Goal: Task Accomplishment & Management: Manage account settings

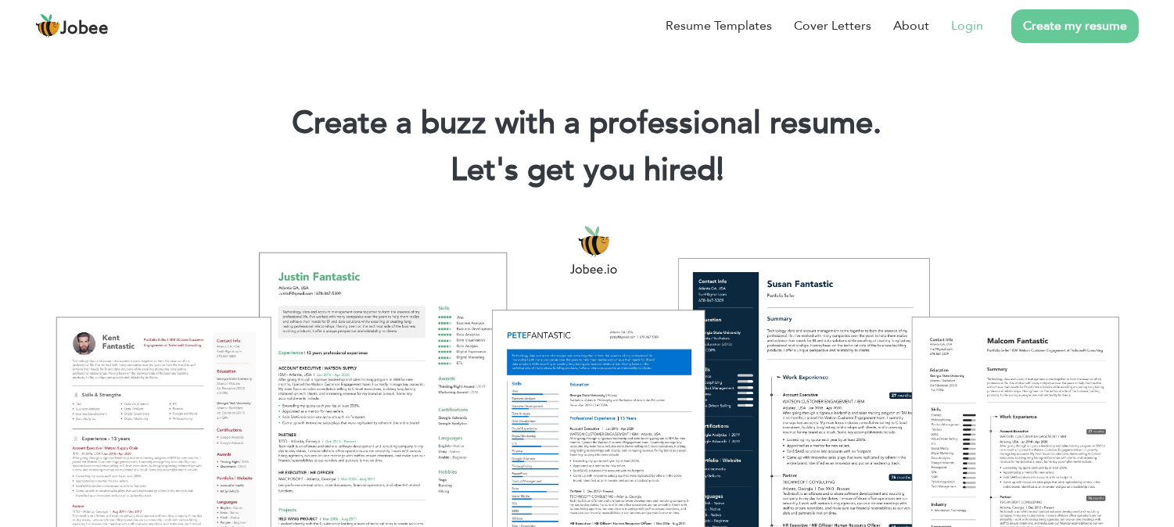
click at [971, 33] on link "Login" at bounding box center [967, 25] width 32 height 19
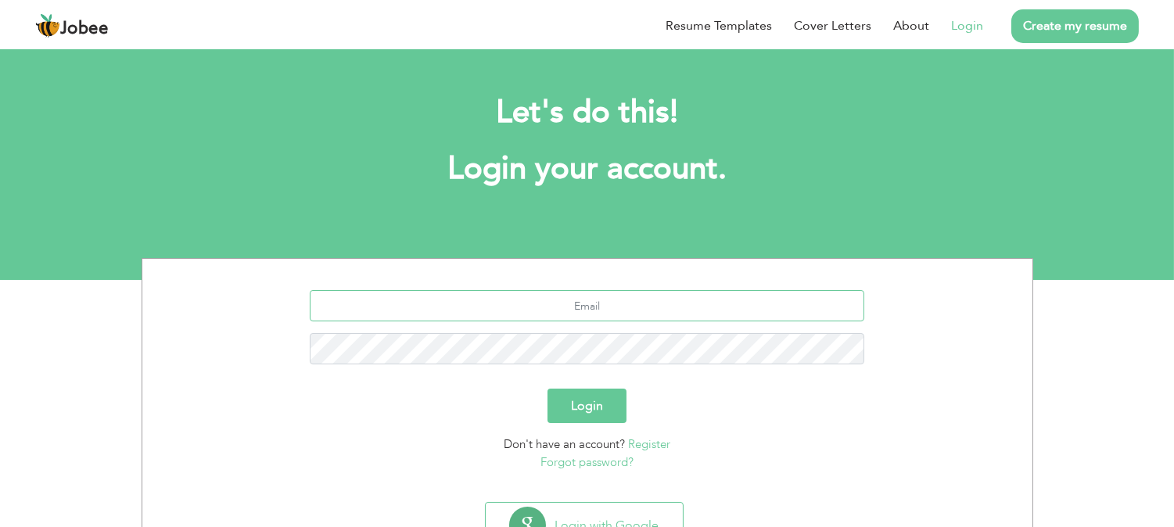
click at [599, 300] on input "text" at bounding box center [587, 305] width 555 height 31
type input "[EMAIL_ADDRESS][DOMAIN_NAME]"
click at [575, 415] on button "Login" at bounding box center [586, 406] width 79 height 34
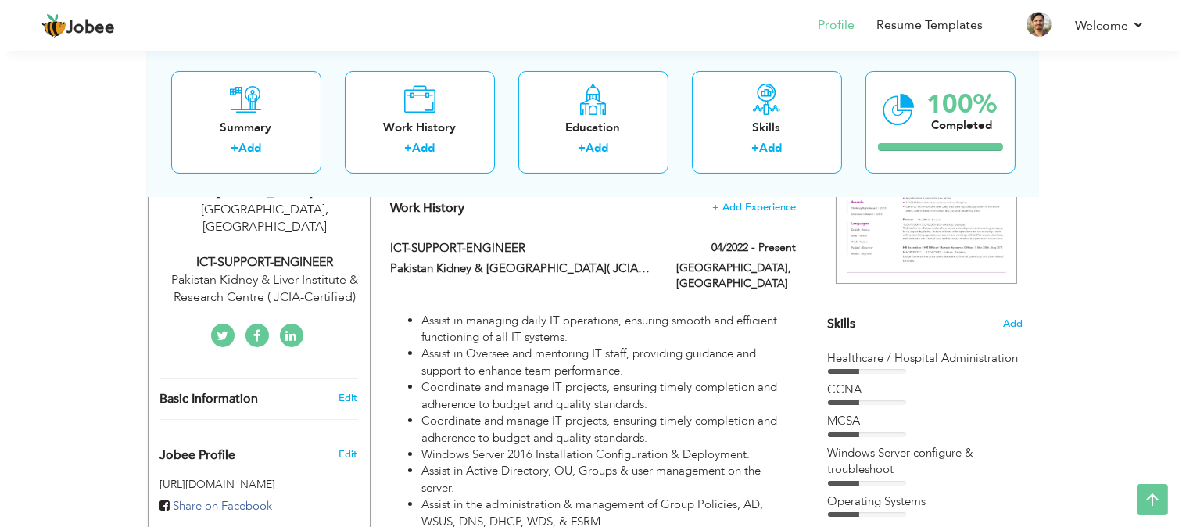
scroll to position [303, 0]
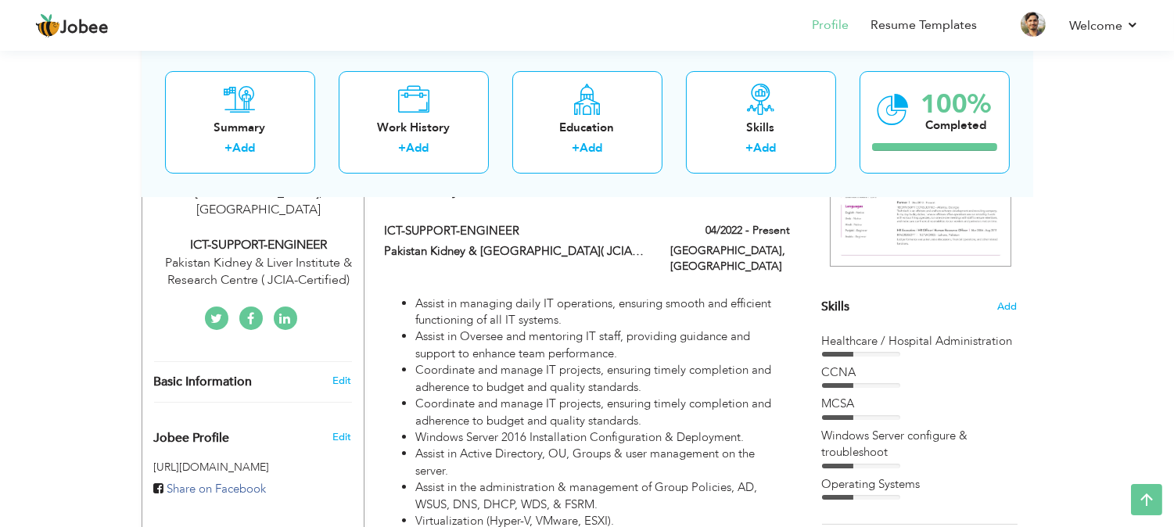
click at [314, 254] on div "Pakistan Kidney & Liver Institute & Research Centre ( JCIA-Certified)" at bounding box center [259, 272] width 210 height 36
type input "IMTIAZ"
type input "ALI"
type input "03078607539"
select select "number:166"
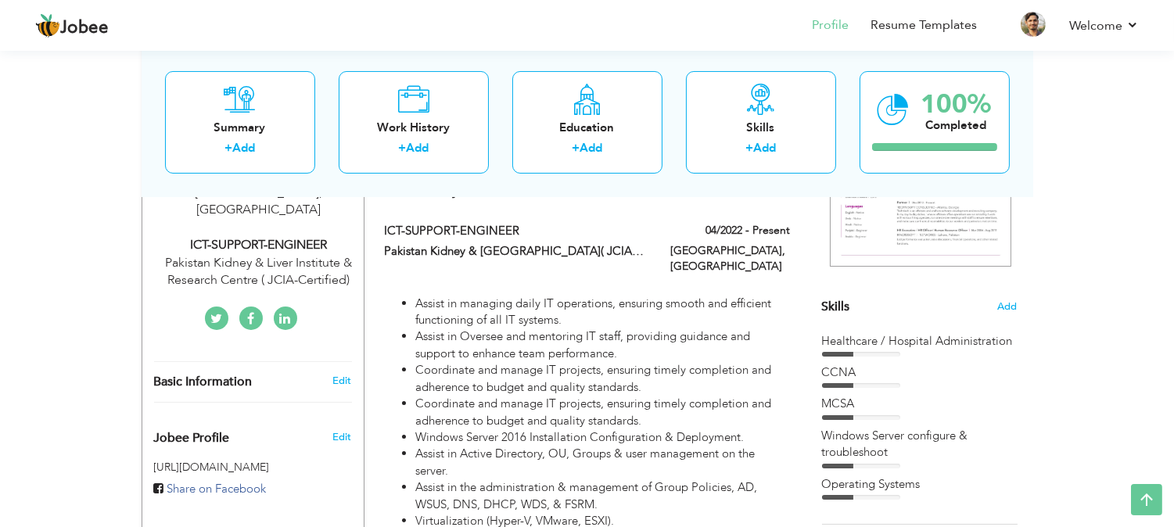
type input "Lahore"
select select "number:7"
type input "Pakistan Kidney & Liver Institute & Research Centre ( JCIA-Certified)"
type input "ICT-SUPPORT-ENGINEER"
type input "https://www.linkedin.com/in/imtiaz-ali1/"
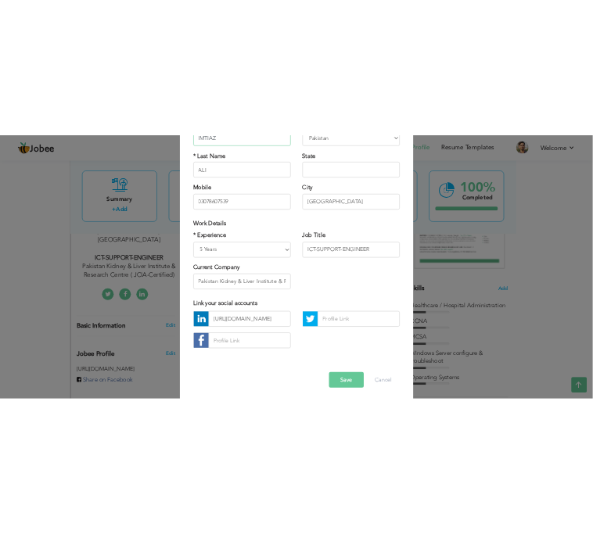
scroll to position [181, 0]
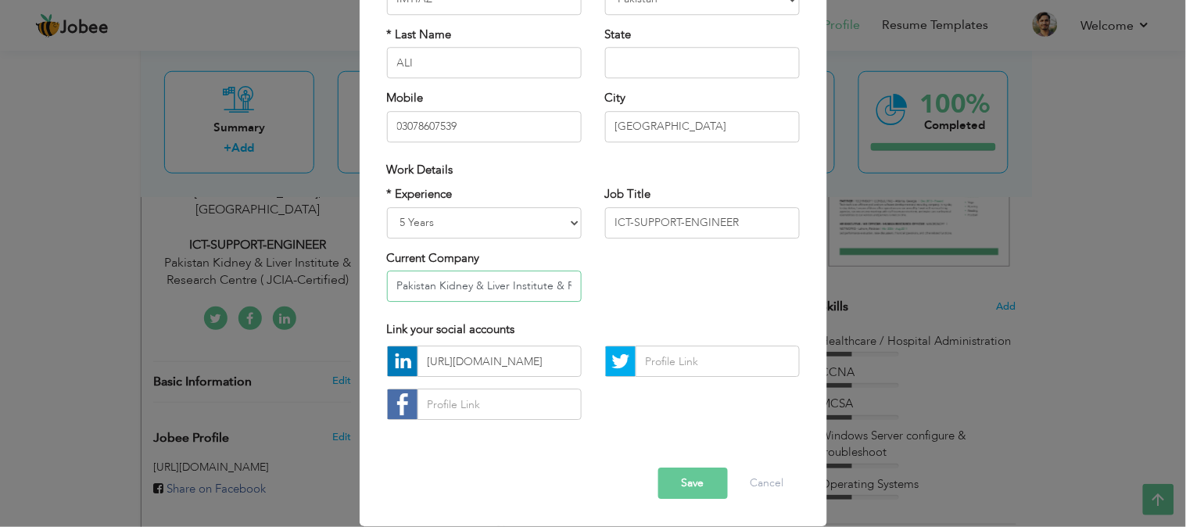
click at [536, 282] on input "Pakistan Kidney & Liver Institute & Research Centre ( JCIA-Certified)" at bounding box center [484, 286] width 195 height 31
drag, startPoint x: 754, startPoint y: 225, endPoint x: 571, endPoint y: 232, distance: 183.1
click at [571, 232] on div "* Experience Entry Level Less than 1 Year 1 Year 2 Years 3 Years 4 Years 5 Year…" at bounding box center [593, 250] width 436 height 127
click at [482, 364] on input "https://www.linkedin.com/in/imtiaz-ali1/" at bounding box center [500, 361] width 164 height 31
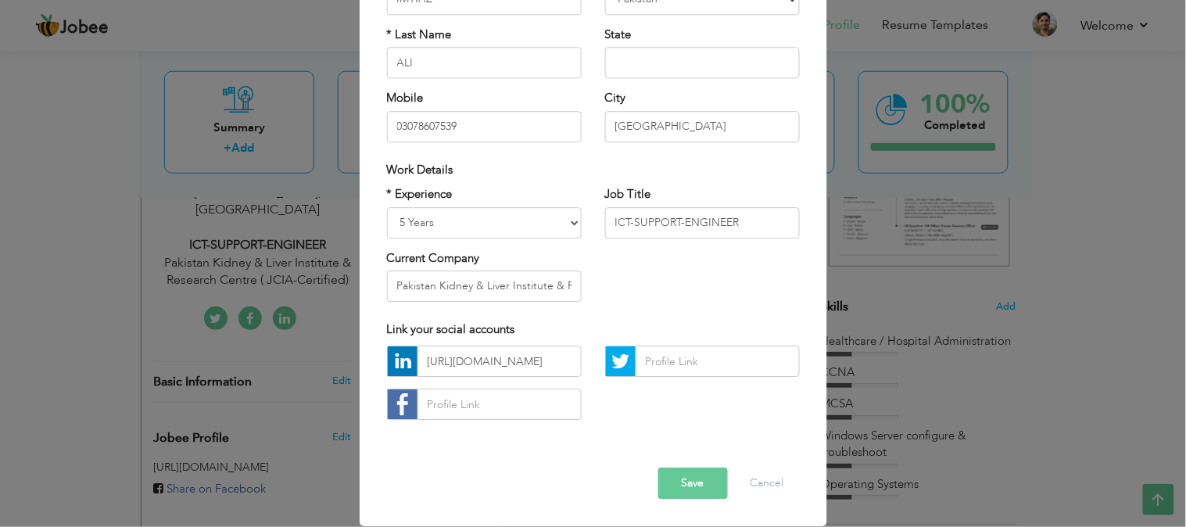
click at [739, 285] on div "* Experience Entry Level Less than 1 Year 1 Year 2 Years 3 Years 4 Years 5 Year…" at bounding box center [593, 250] width 436 height 127
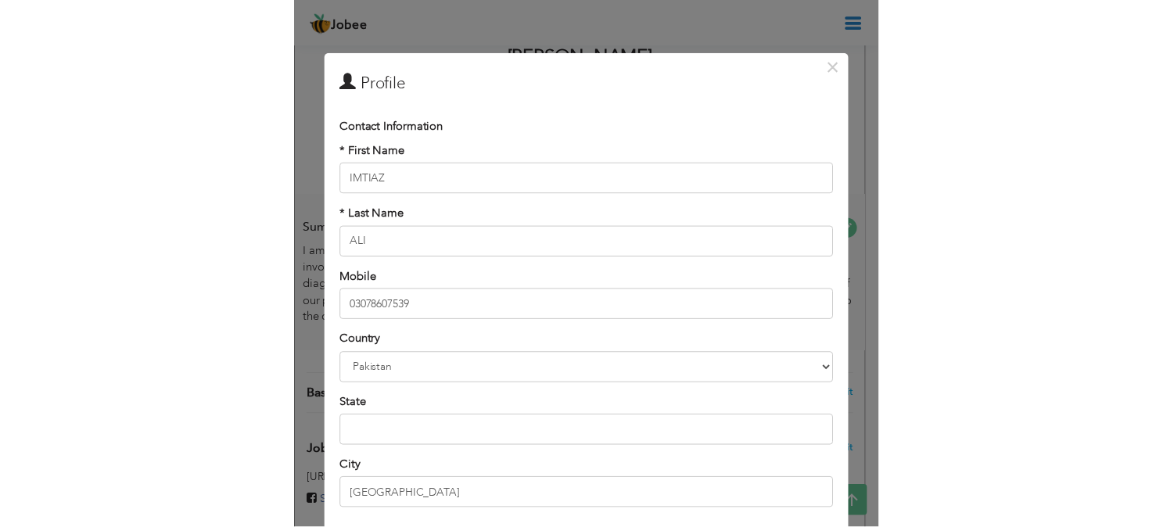
scroll to position [0, 0]
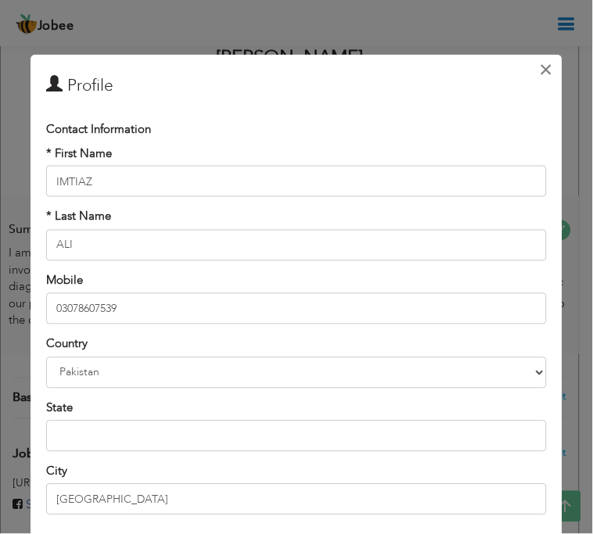
click at [540, 66] on span "×" at bounding box center [546, 69] width 13 height 28
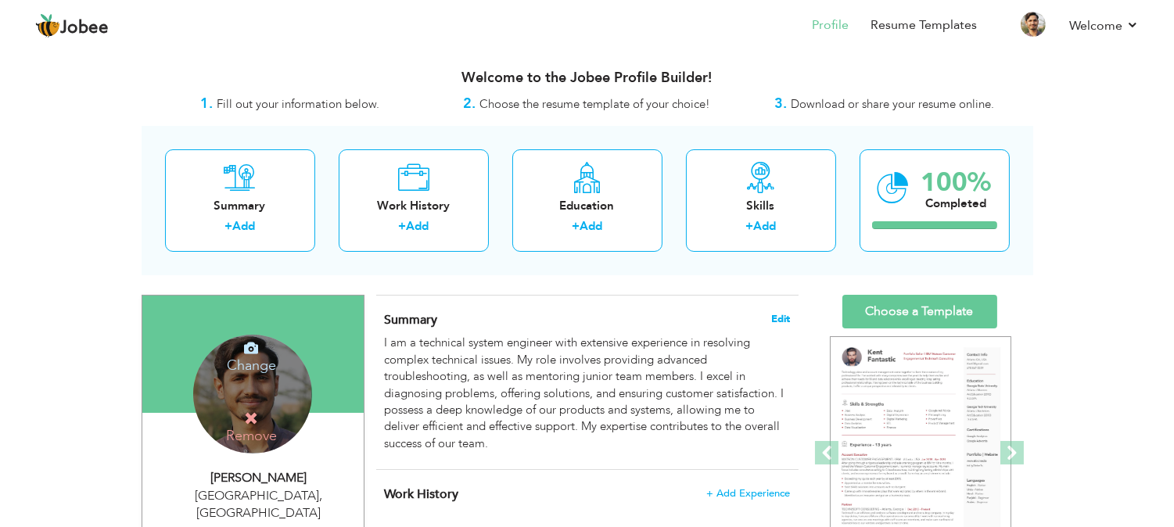
click at [777, 314] on span "Edit" at bounding box center [780, 319] width 19 height 11
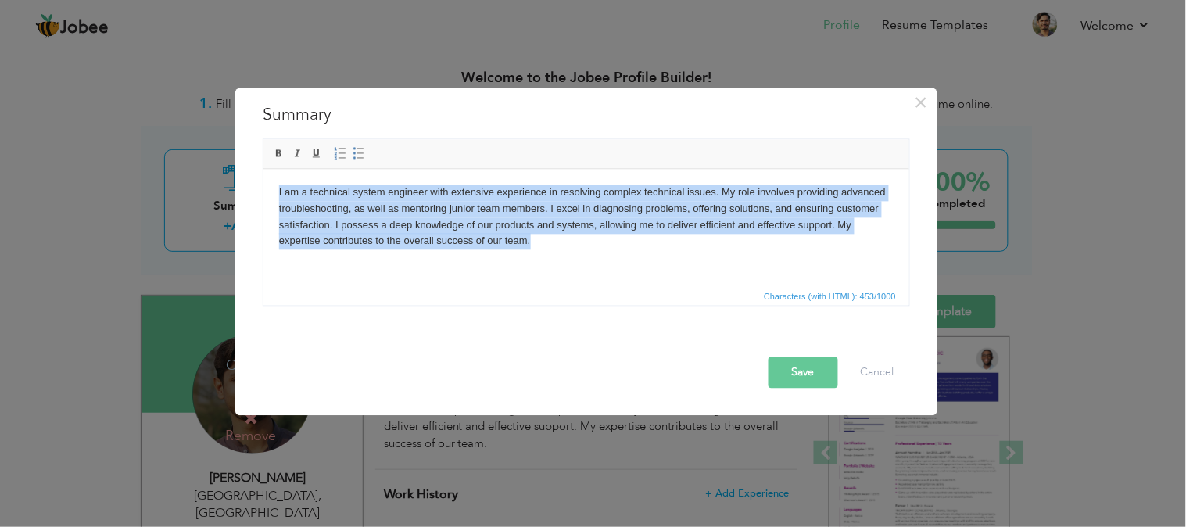
copy body "I am a technical system engineer with extensive experience in resolving complex…"
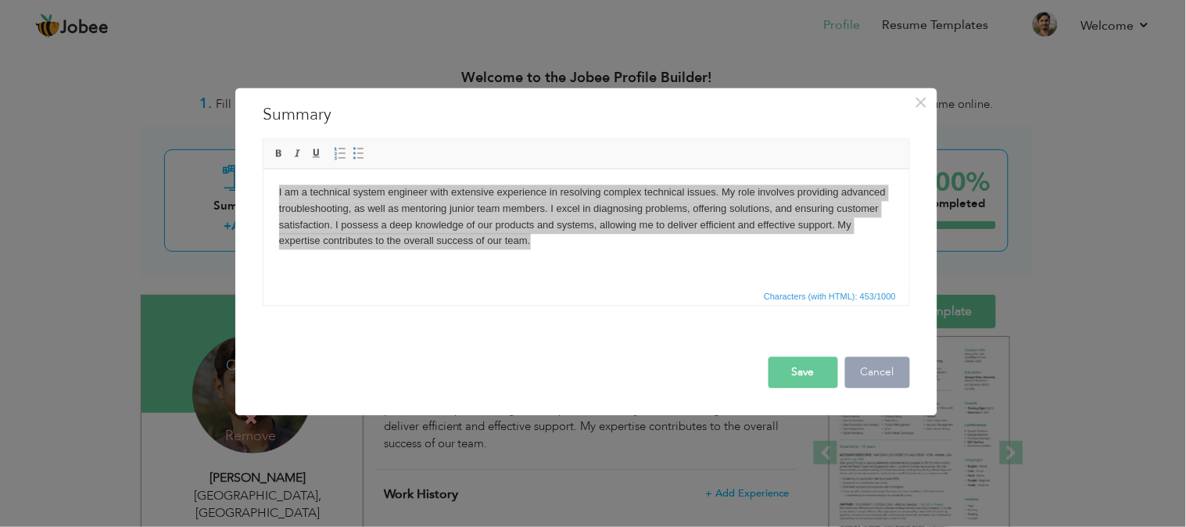
click at [870, 377] on button "Cancel" at bounding box center [877, 372] width 65 height 31
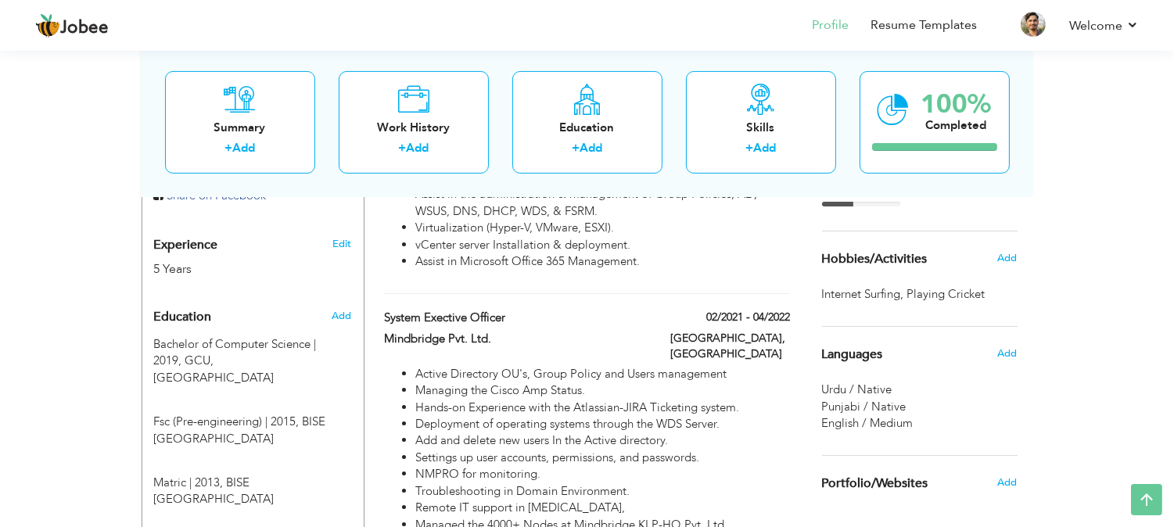
scroll to position [637, 0]
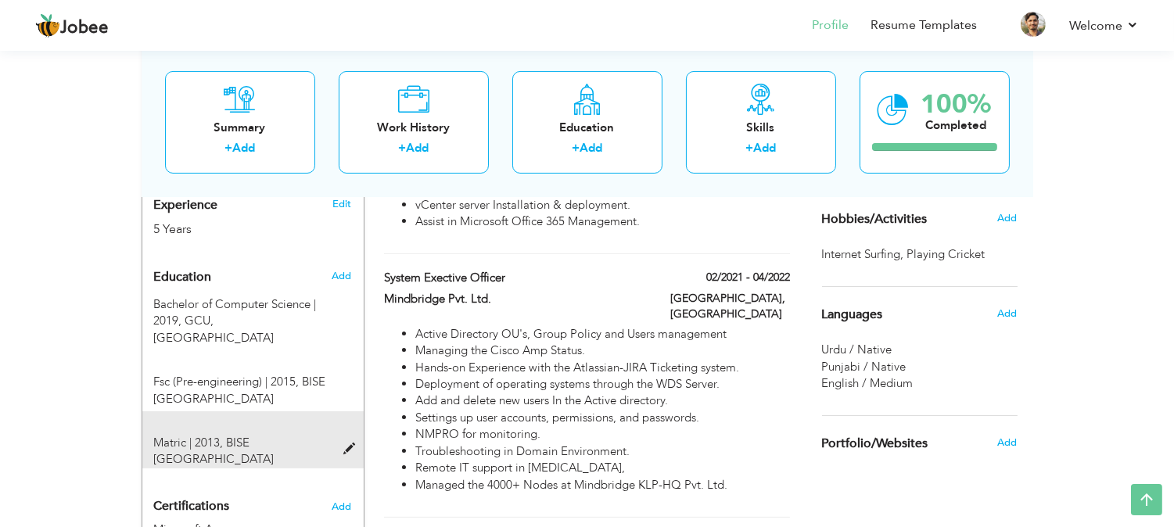
click at [343, 443] on span at bounding box center [353, 449] width 20 height 12
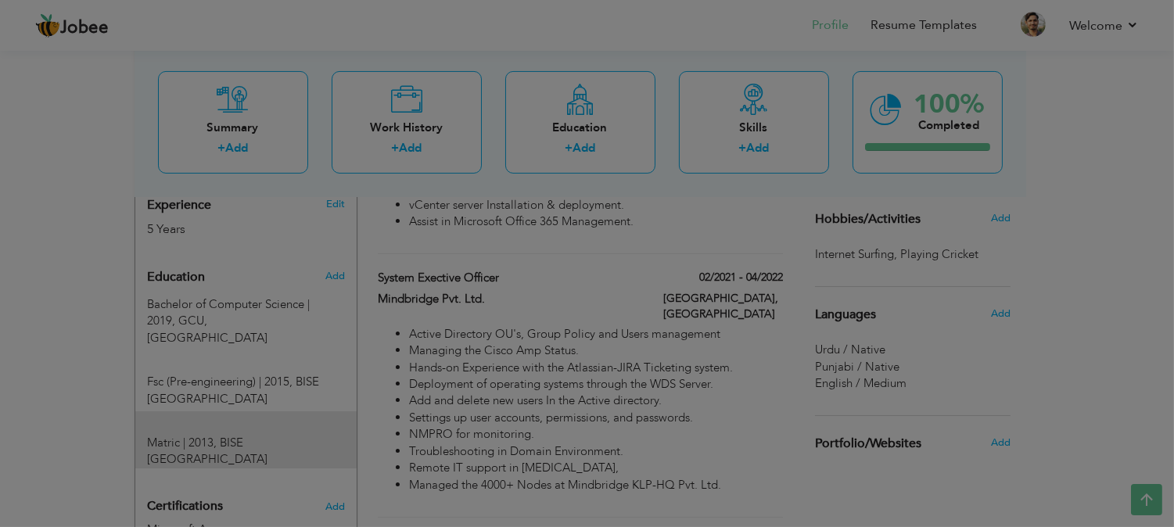
type input "Matric"
type input "2013"
type input "BISE FAISALABAD"
radio input "true"
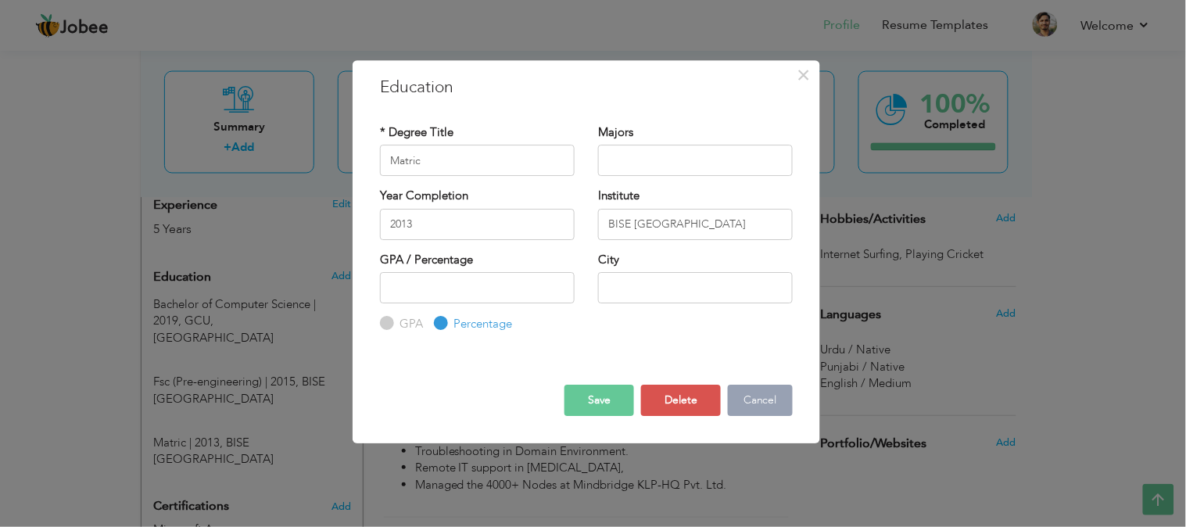
click at [772, 389] on button "Cancel" at bounding box center [760, 400] width 65 height 31
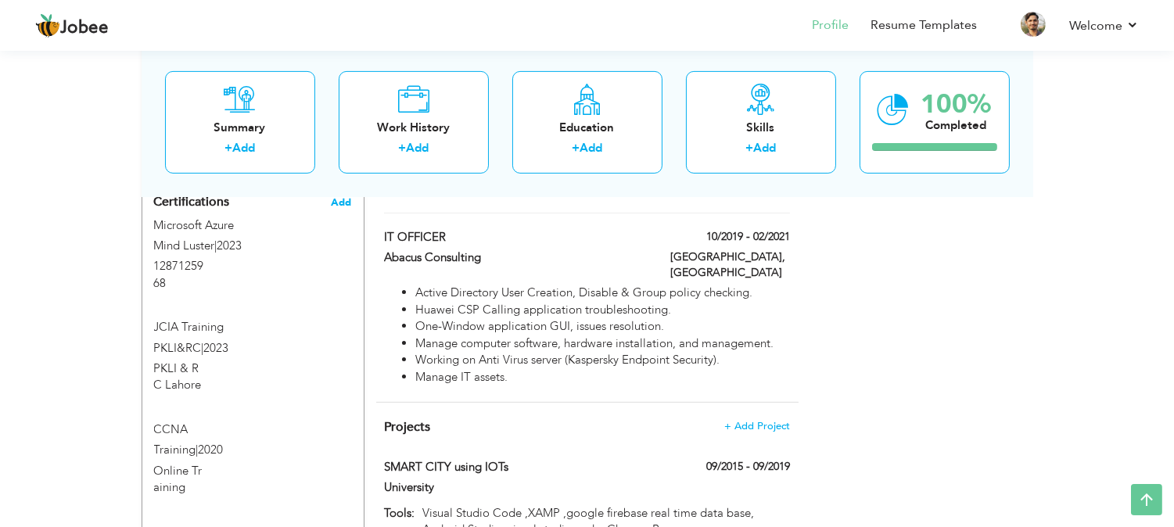
scroll to position [971, 0]
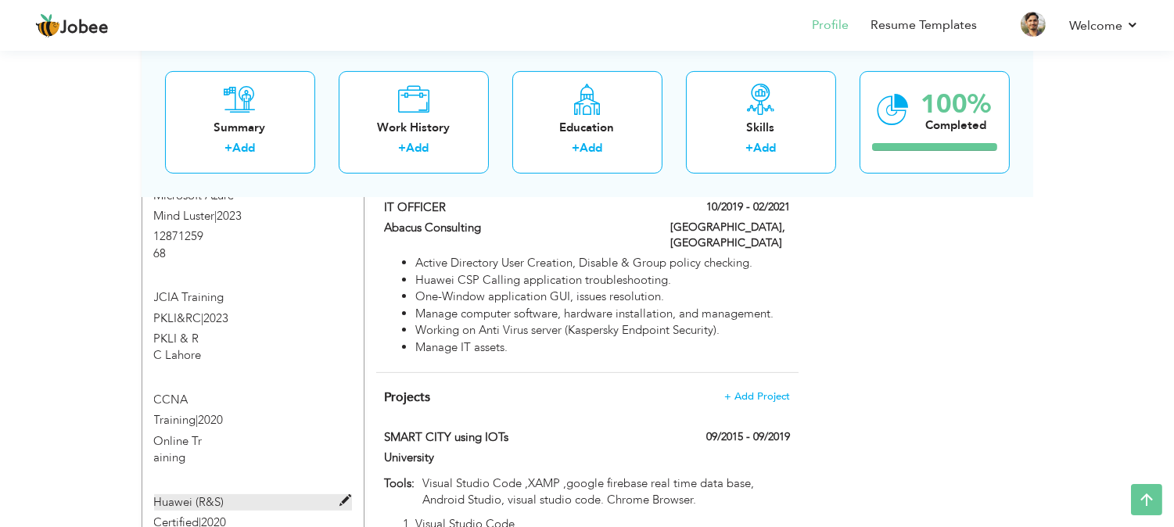
click at [346, 495] on span at bounding box center [346, 501] width 12 height 12
type input "Huawei (R&S)"
type input "Certified"
type input "2020"
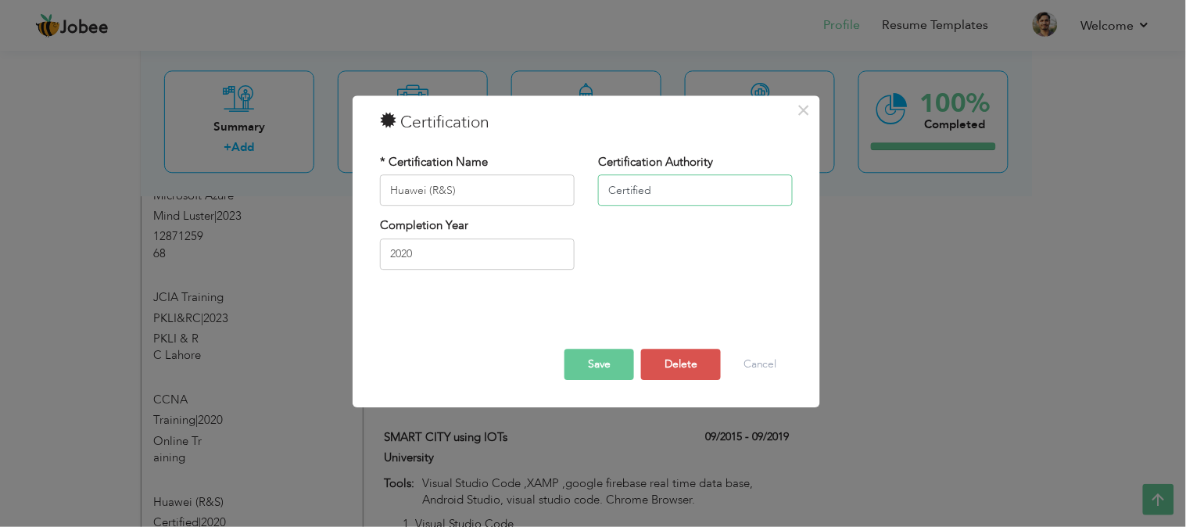
click at [696, 201] on input "Certified" at bounding box center [695, 190] width 195 height 31
type input "C"
type input "t"
type input "Training"
click at [595, 364] on button "Save" at bounding box center [600, 365] width 70 height 31
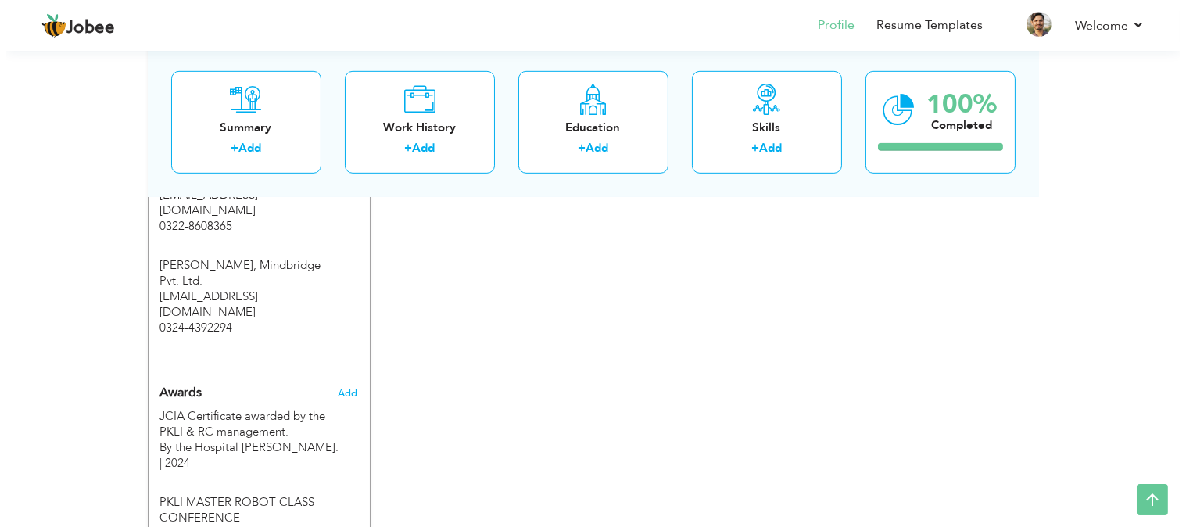
scroll to position [1585, 0]
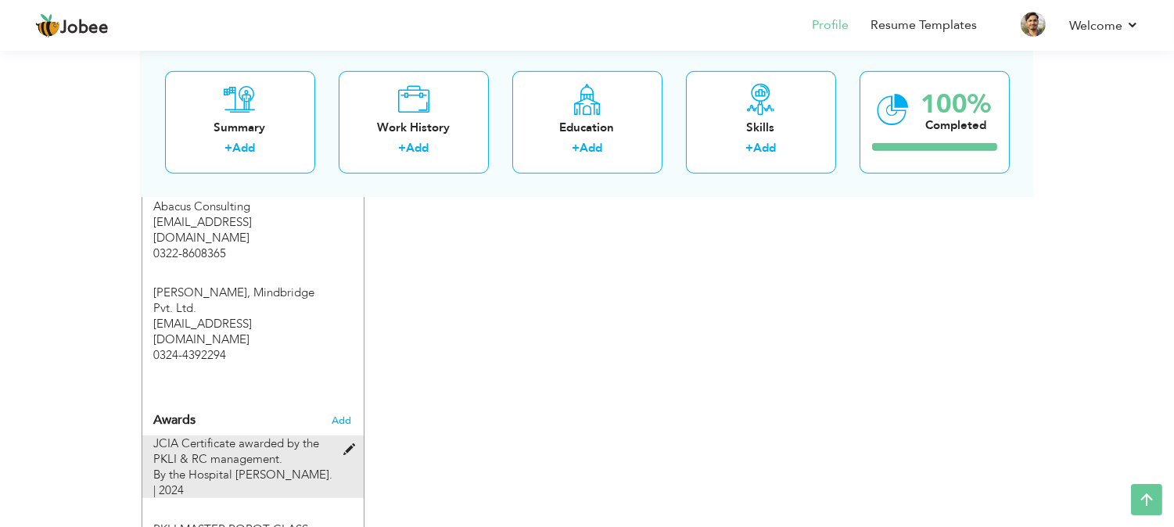
click at [350, 444] on span at bounding box center [353, 450] width 20 height 12
type input "JCIA Certificate awarded by the PKLI & RC management."
type input "By the Hospital DEAN."
type input "2024"
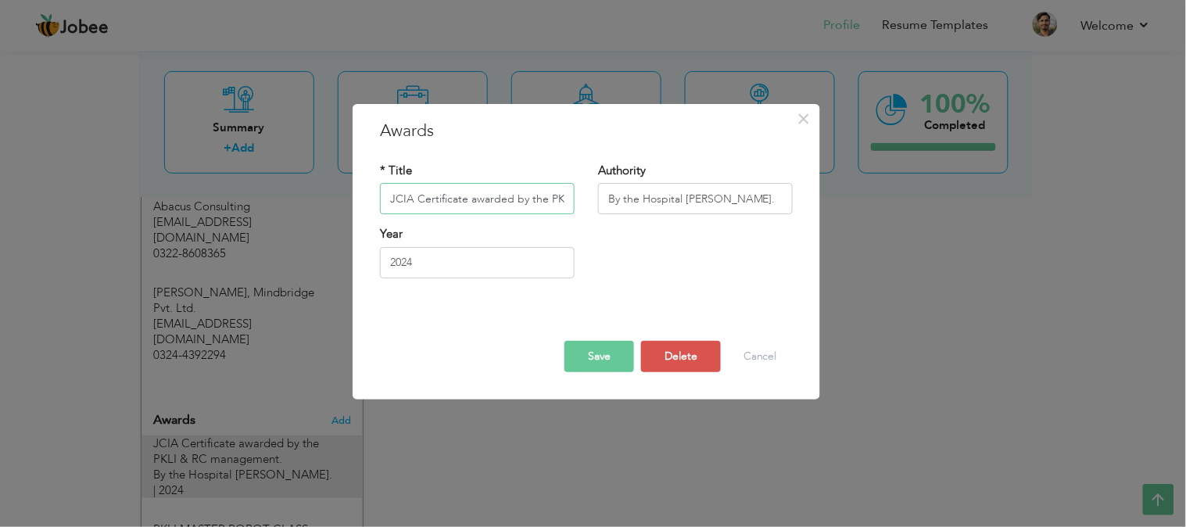
scroll to position [0, 102]
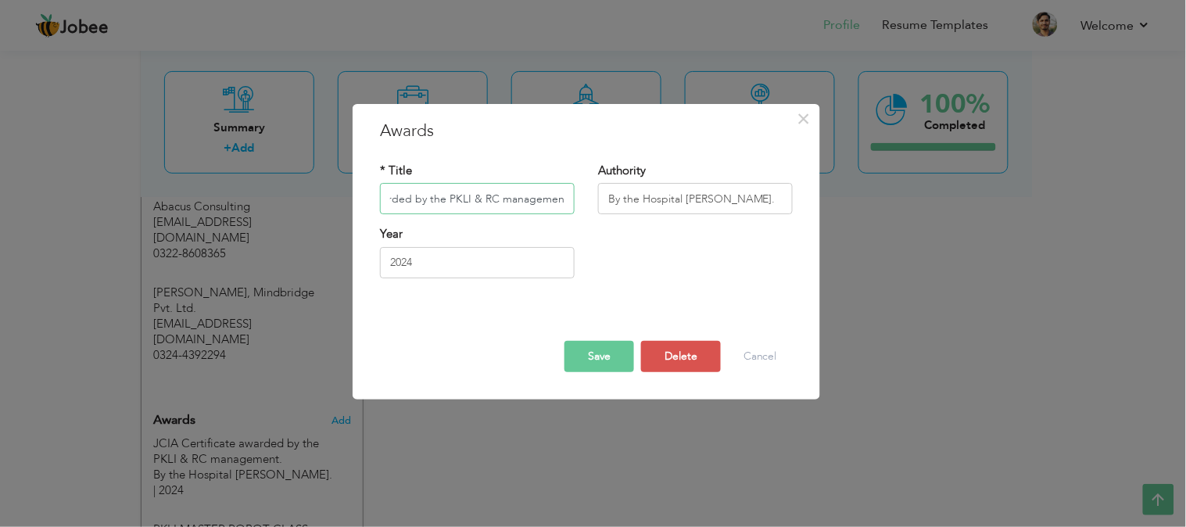
click at [495, 204] on input "JCIA Certificate awarded by the PKLI & RC management." at bounding box center [477, 199] width 195 height 31
click at [712, 197] on input "By the Hospital DEAN." at bounding box center [695, 199] width 195 height 31
click at [764, 352] on button "Cancel" at bounding box center [760, 356] width 65 height 31
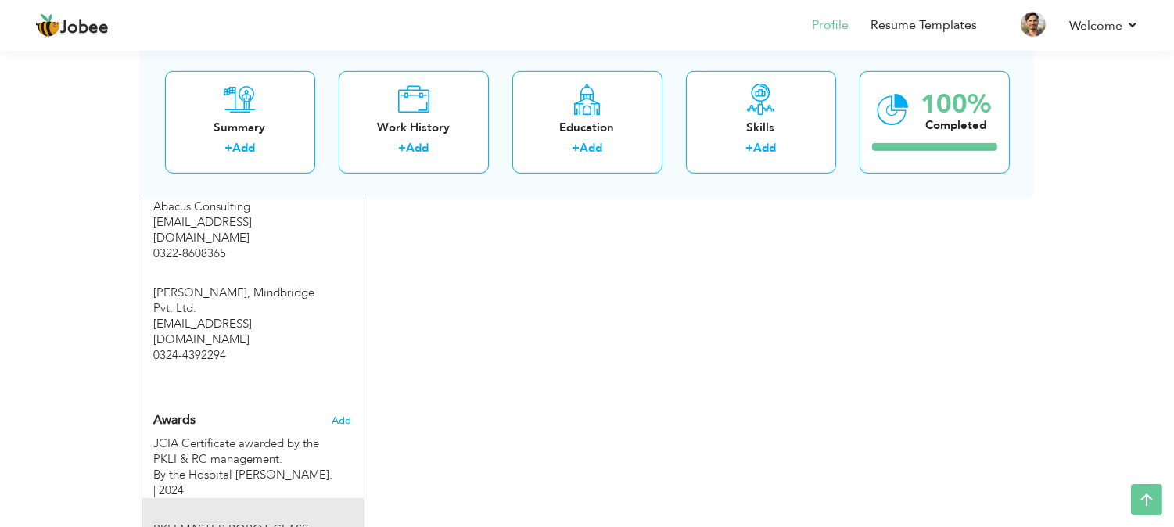
click at [345, 526] on span at bounding box center [353, 536] width 20 height 12
type input "PKLI MASTER ROBOT CLASS CONFERENCE"
type input "Oraganizer"
type input "2023"
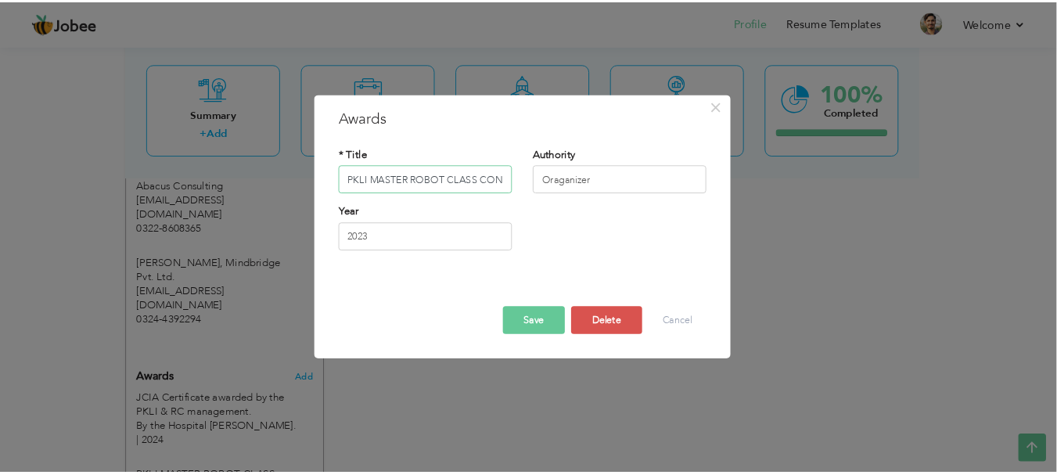
scroll to position [1586, 0]
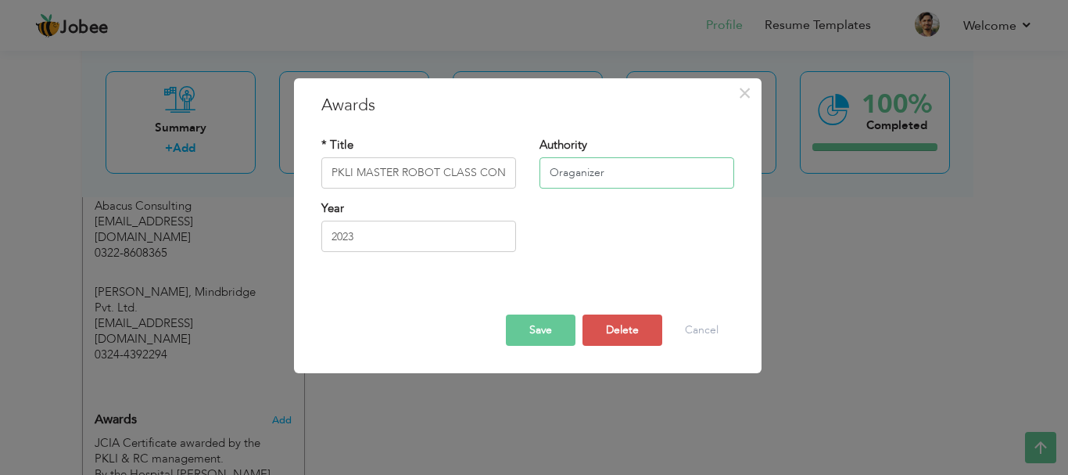
click at [629, 182] on input "Oraganizer" at bounding box center [637, 172] width 195 height 31
click at [707, 333] on button "Cancel" at bounding box center [701, 329] width 65 height 31
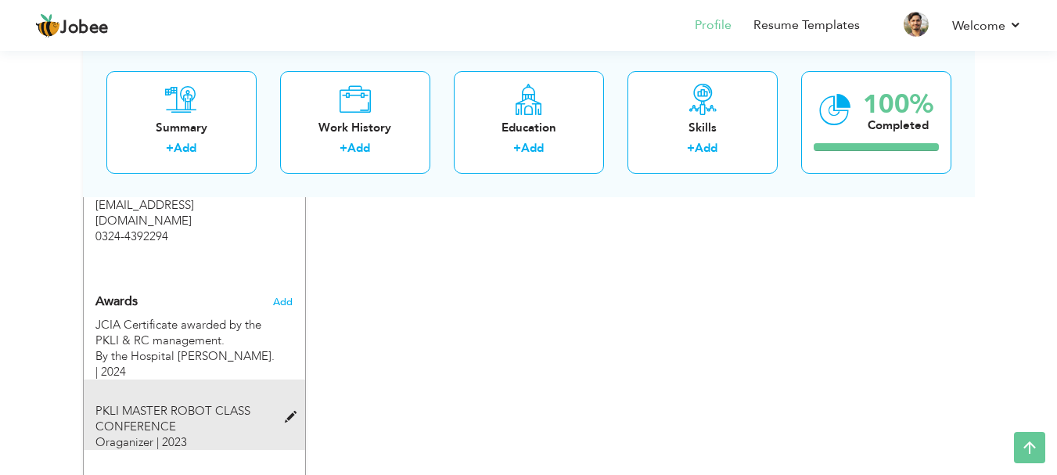
scroll to position [1726, 0]
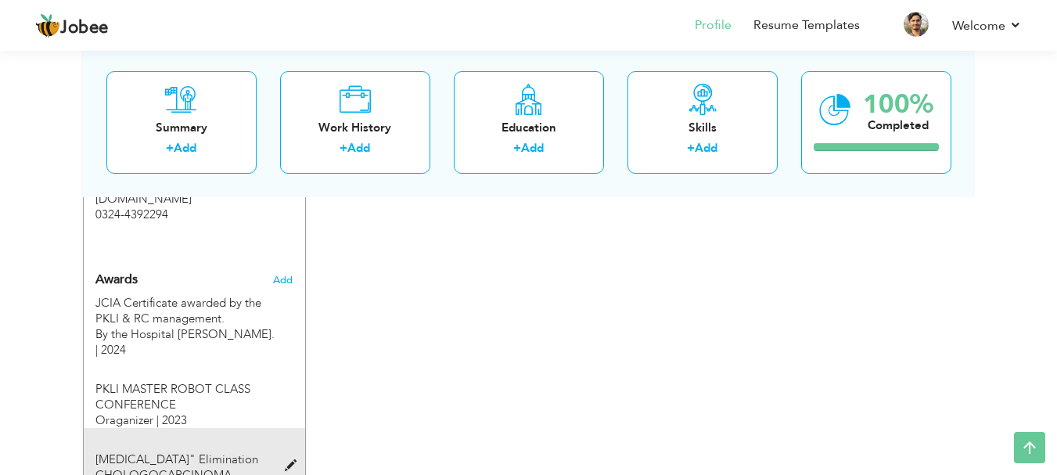
click at [293, 460] on span at bounding box center [295, 466] width 20 height 12
type input "Hepatitis "C" Elimination"
type input "CHOLOGOCARCINOMA Hepatitis "C" Elimination Conference."
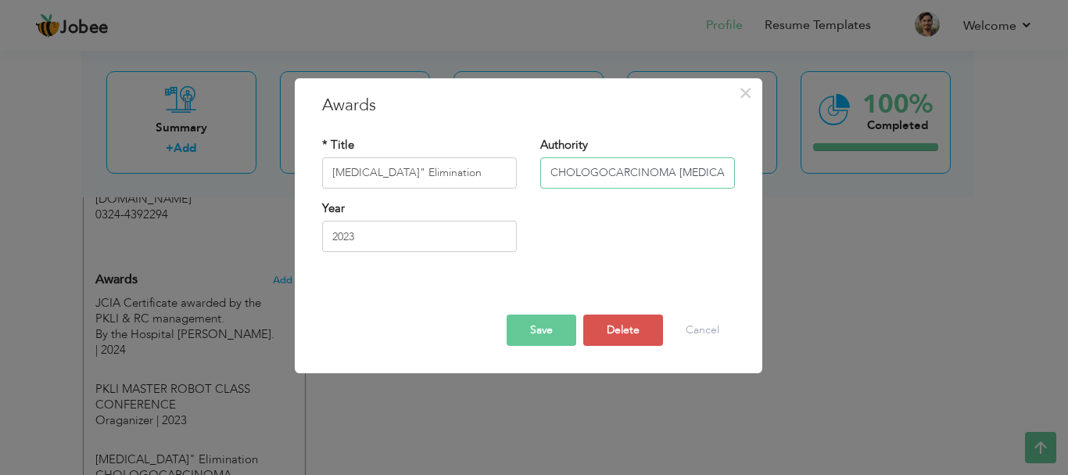
click at [589, 163] on input "CHOLOGOCARCINOMA Hepatitis "C" Elimination Conference." at bounding box center [637, 172] width 195 height 31
click at [692, 331] on button "Cancel" at bounding box center [702, 329] width 65 height 31
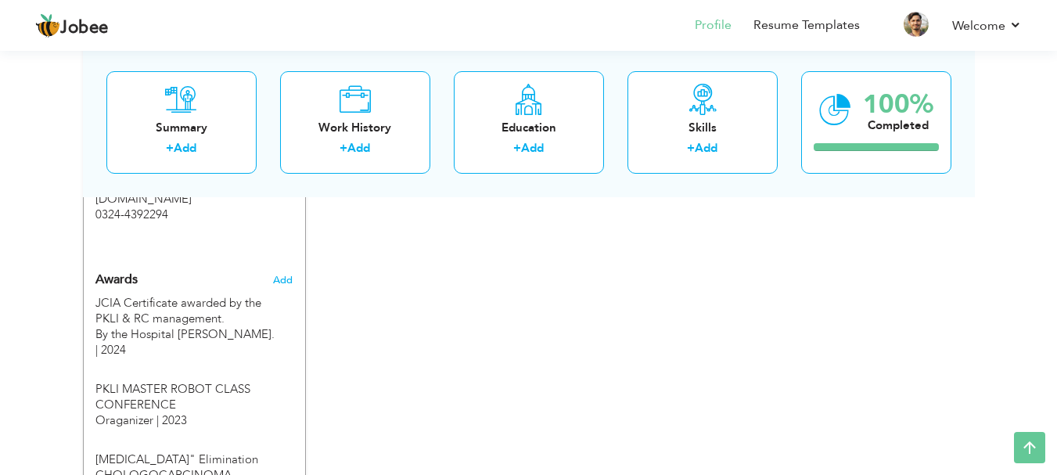
type input "Solar Lamp"
type input "Govt. of Punjab"
type input "2013"
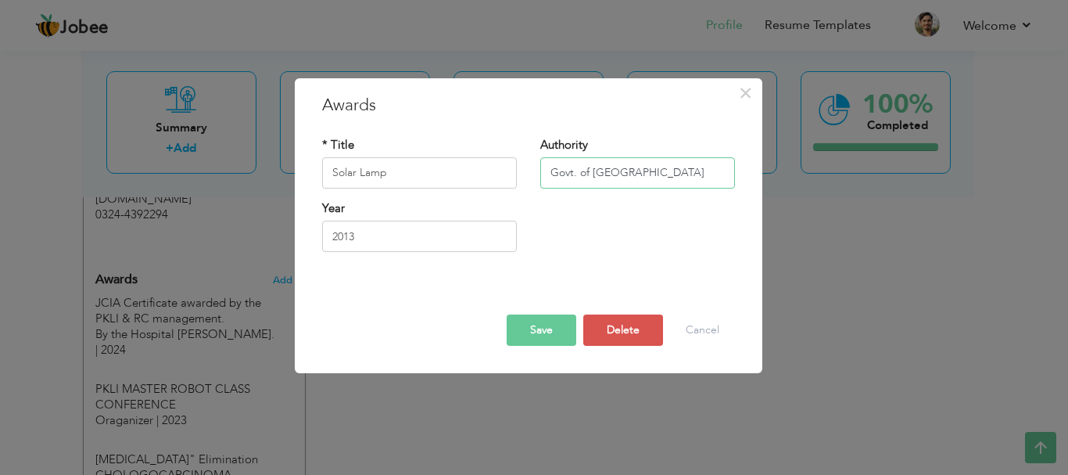
click at [646, 170] on input "Govt. of Punjab" at bounding box center [637, 172] width 195 height 31
type input "By the Govt. of Punjab"
click at [543, 335] on button "Save" at bounding box center [542, 329] width 70 height 31
click at [541, 326] on button "Save" at bounding box center [542, 329] width 70 height 31
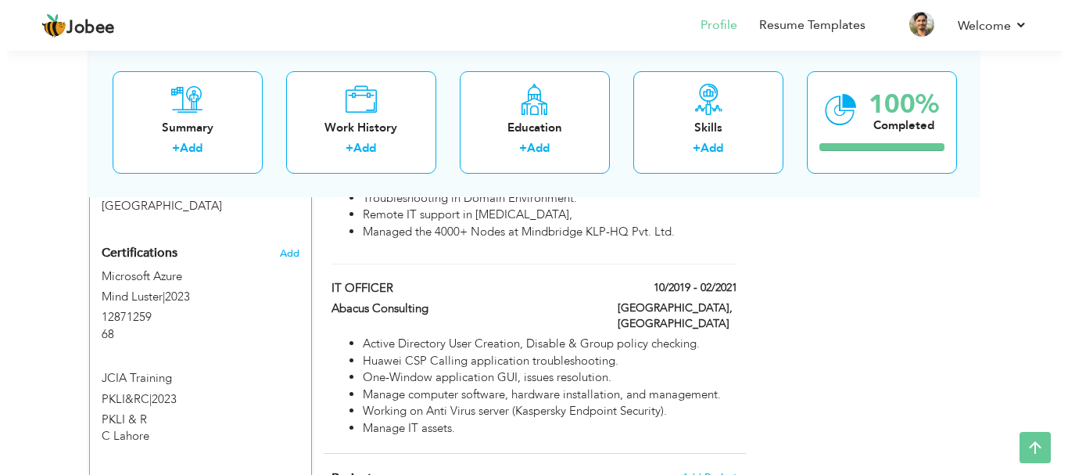
scroll to position [885, 0]
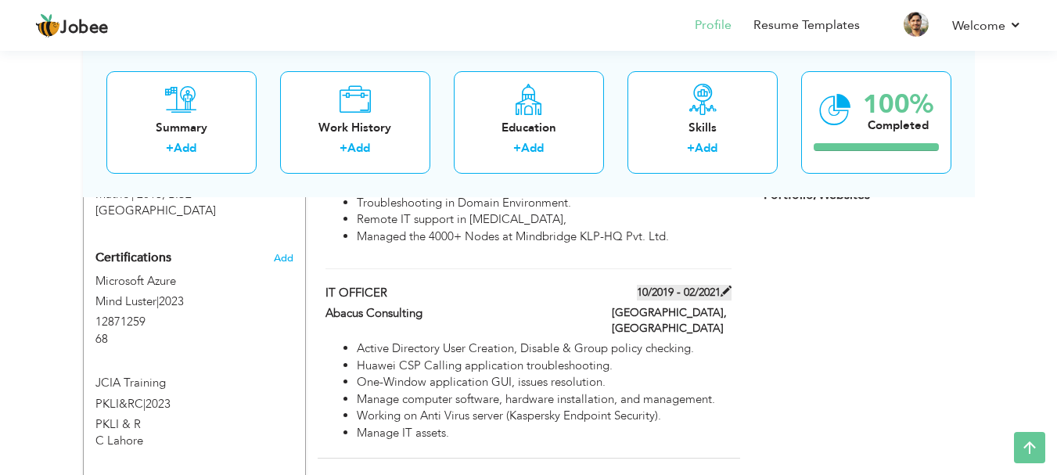
click at [724, 285] on span at bounding box center [725, 290] width 11 height 11
type input "IT OFFICER"
type input "Abacus Consulting"
type input "10/2019"
type input "02/2021"
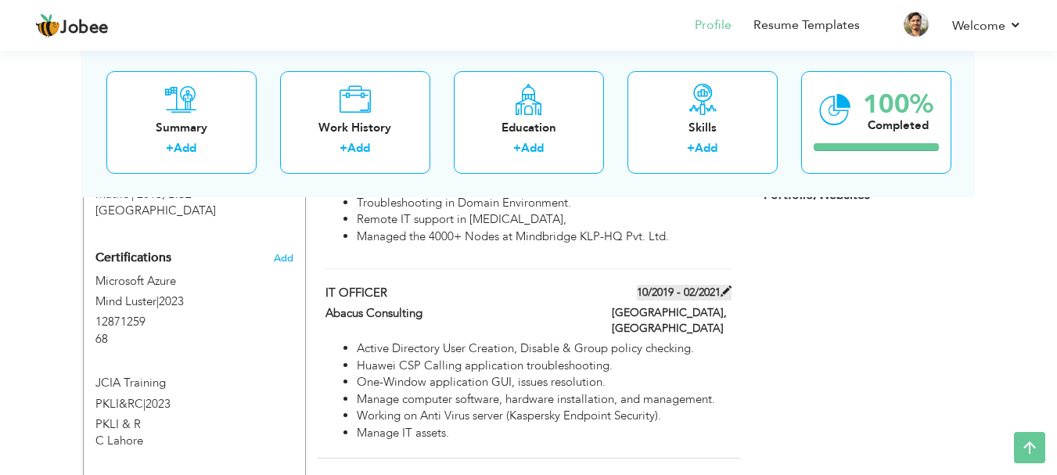
type input "Pakistan"
type input "Lahore"
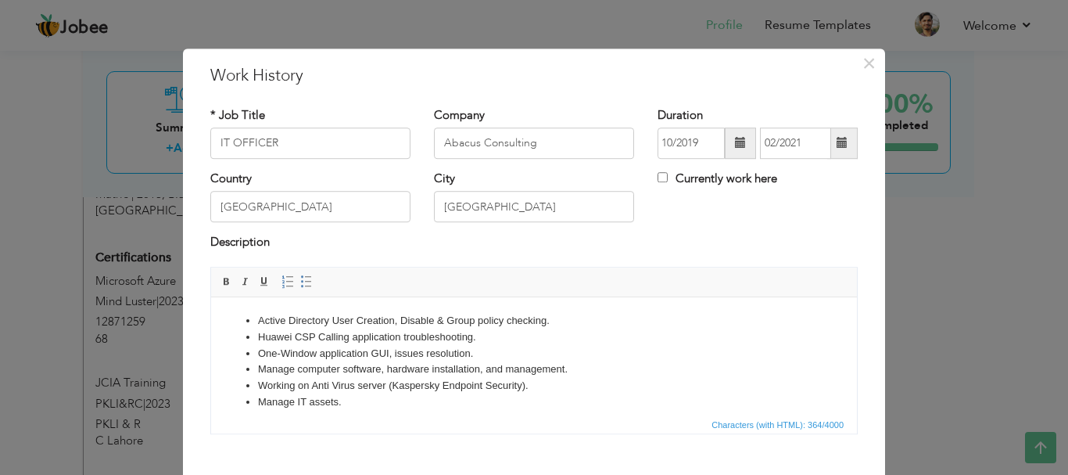
click at [380, 408] on li "Manage IT assets." at bounding box center [534, 401] width 552 height 16
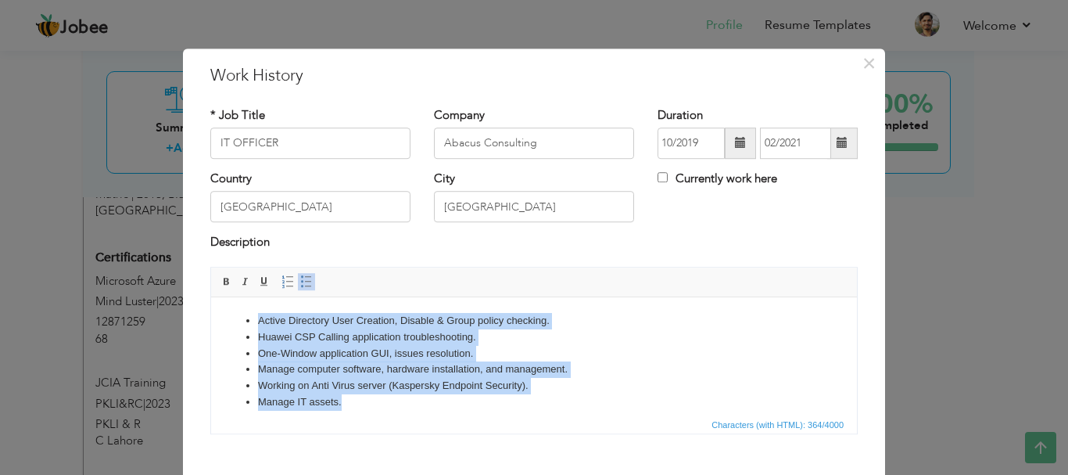
copy ul "Active Directory User Creation, Disable & Group policy checking. Huawei CSP Cal…"
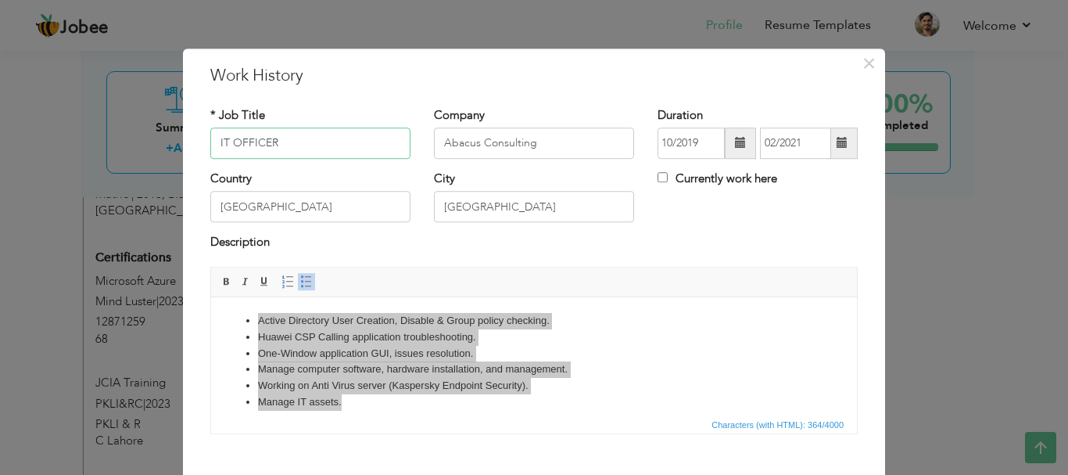
click at [335, 150] on input "IT OFFICER" at bounding box center [310, 142] width 200 height 31
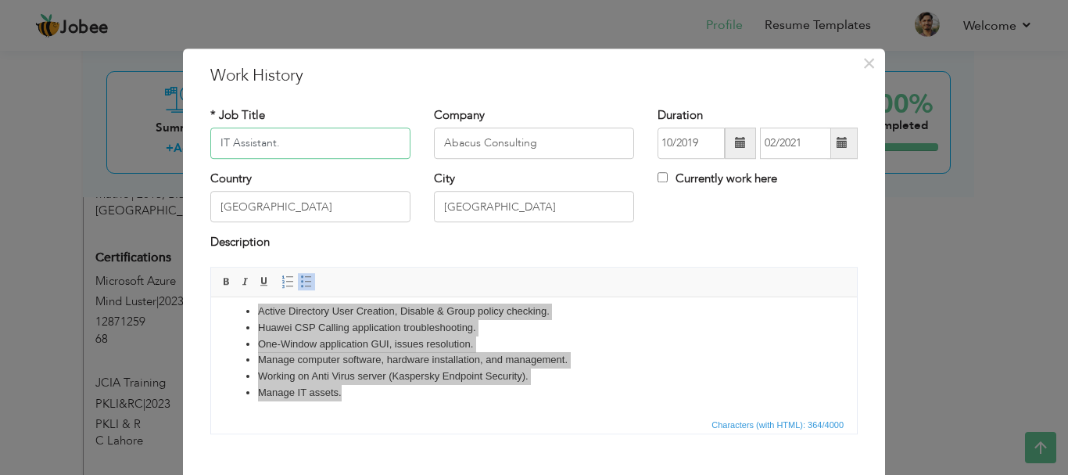
scroll to position [12, 0]
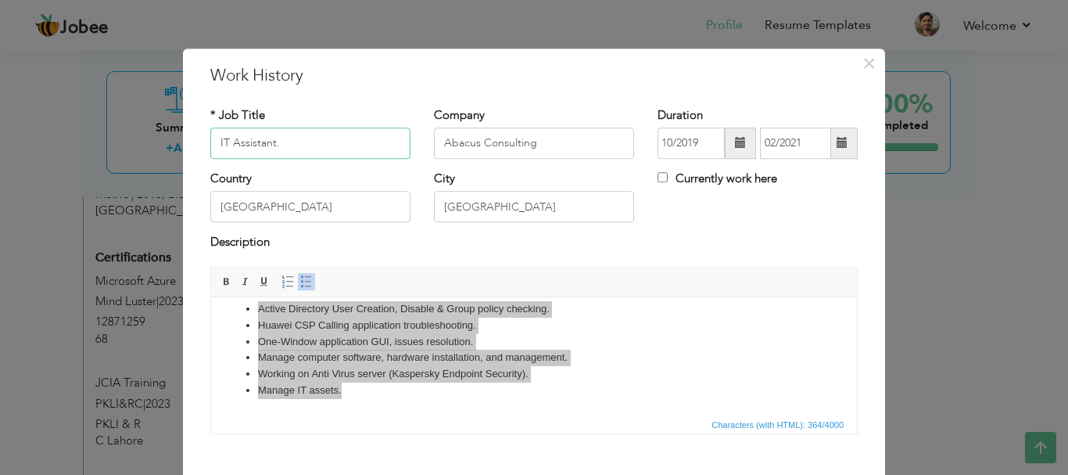
type input "IT Assistant."
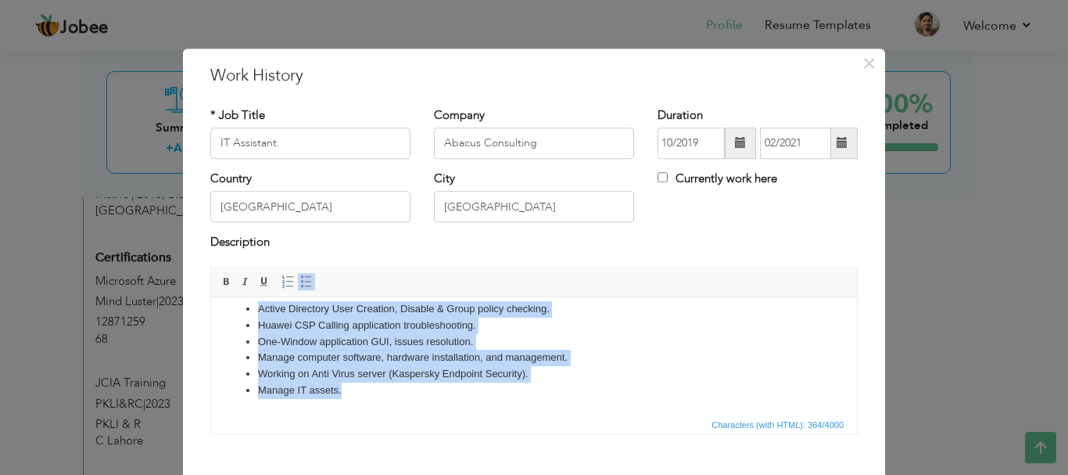
click at [564, 376] on li "Working on Anti Virus server (Kaspersky Endpoint Security)." at bounding box center [534, 373] width 552 height 16
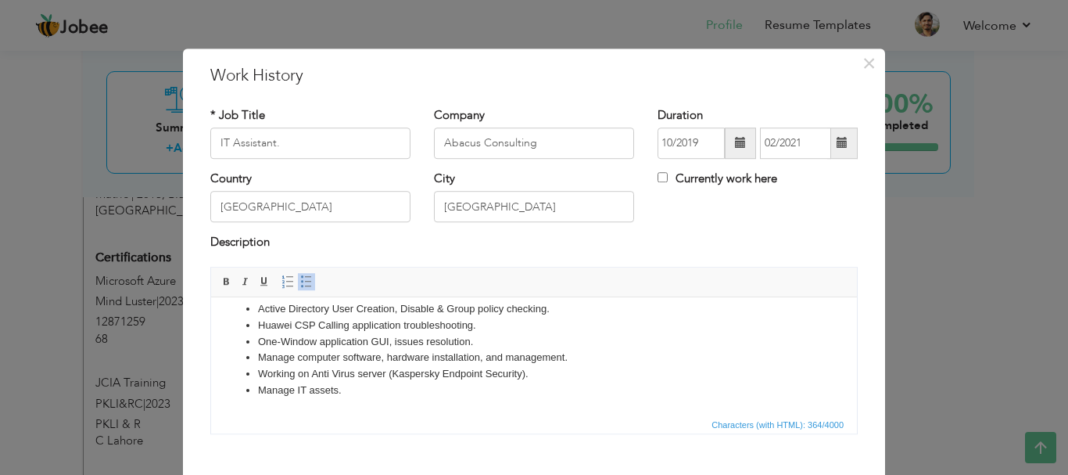
click at [558, 400] on html "Active Directory User Creation, Disable & Group policy checking. Huawei CSP Cal…" at bounding box center [534, 349] width 646 height 129
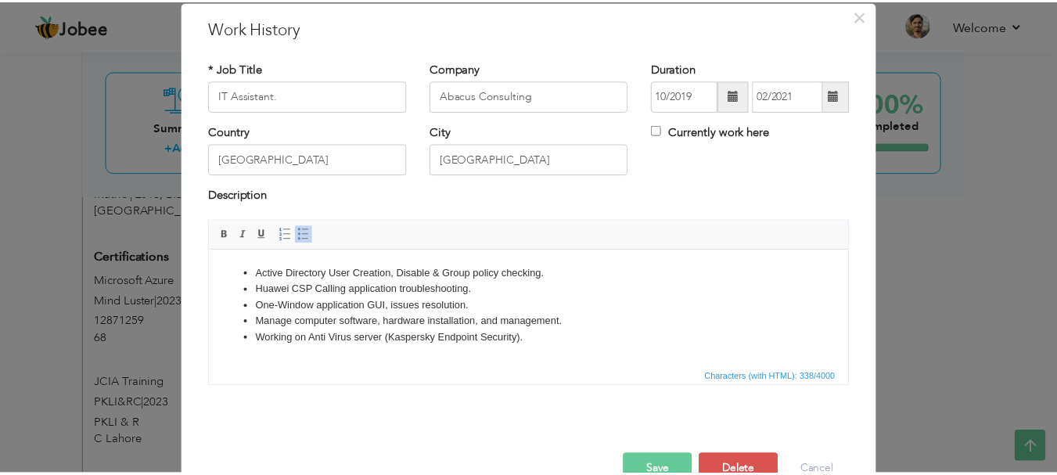
scroll to position [86, 0]
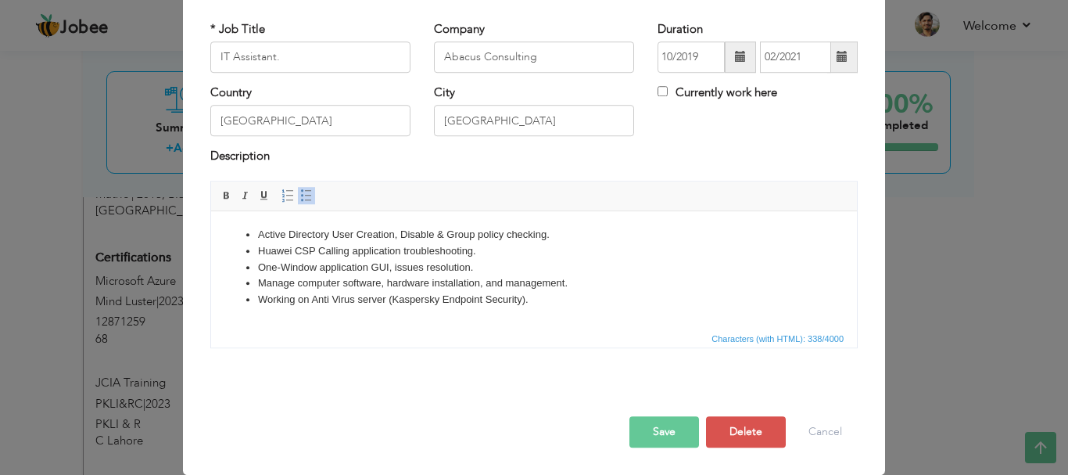
click at [632, 417] on button "Save" at bounding box center [665, 431] width 70 height 31
click at [640, 424] on button "Save" at bounding box center [659, 431] width 81 height 31
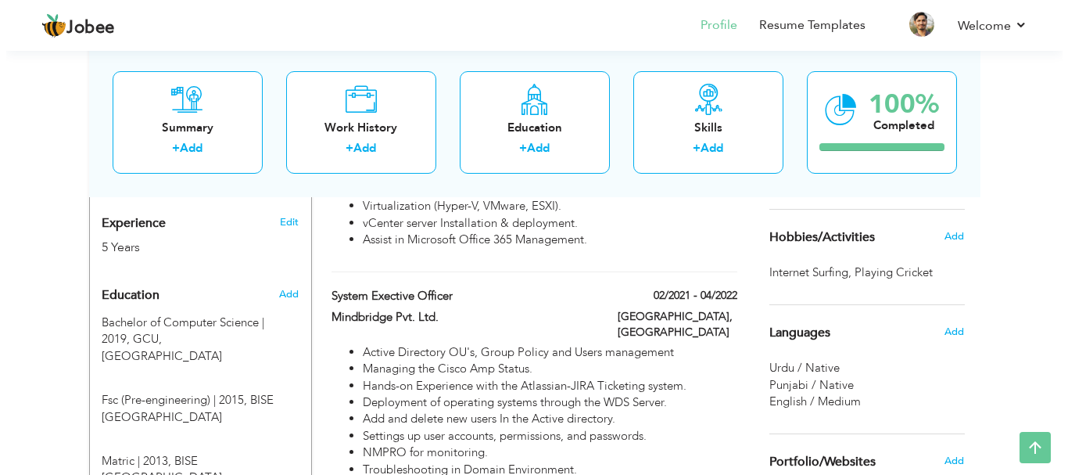
scroll to position [598, 0]
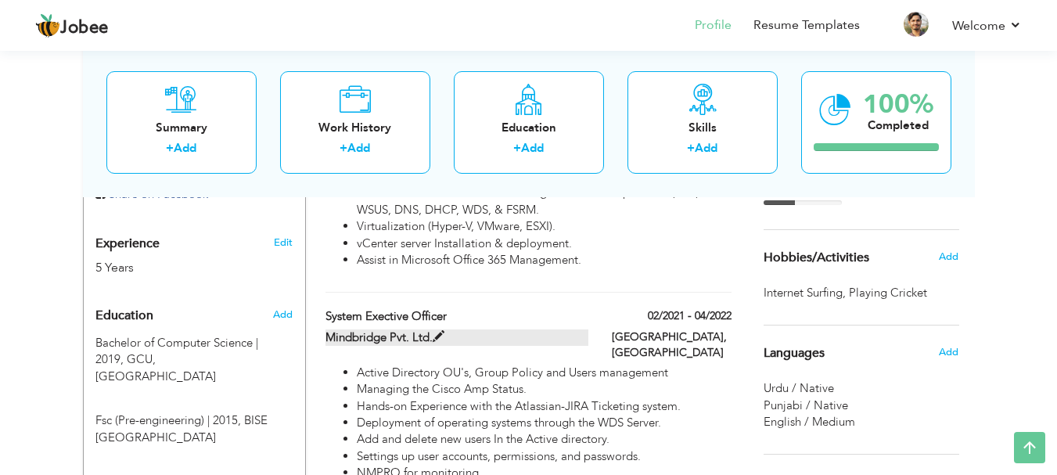
click at [445, 329] on label "Mindbridge Pvt. Ltd." at bounding box center [456, 337] width 263 height 16
type input "System Exective Officer"
type input "Mindbridge Pvt. Ltd."
type input "02/2021"
type input "04/2022"
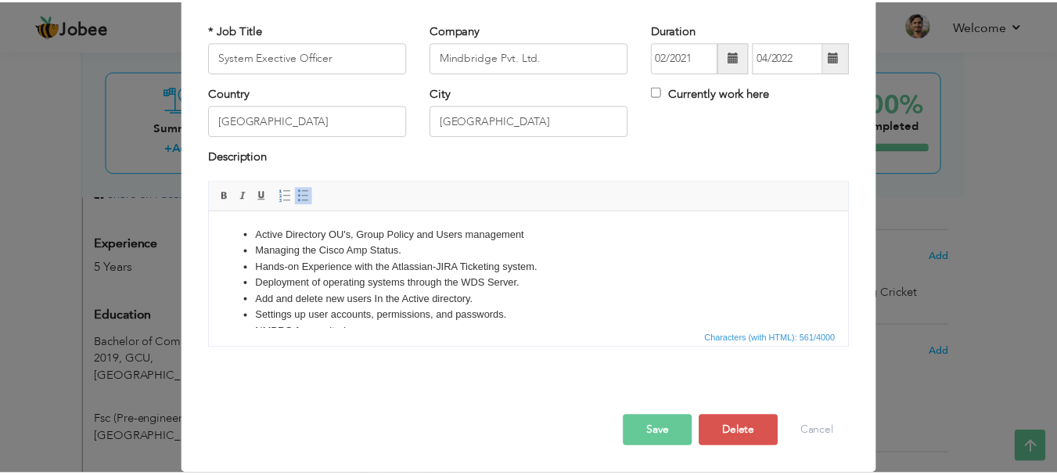
scroll to position [0, 0]
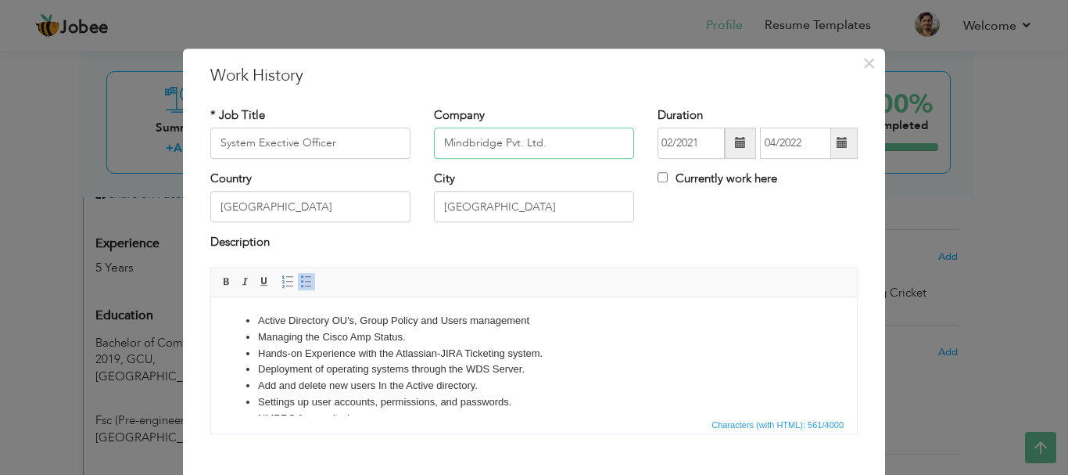
click at [497, 148] on input "Mindbridge Pvt. Ltd." at bounding box center [534, 142] width 200 height 31
click at [563, 135] on input "Mindbridge Pvt. Ltd." at bounding box center [534, 142] width 200 height 31
click at [370, 343] on li "Managing the Cisco Amp Status." at bounding box center [534, 336] width 552 height 16
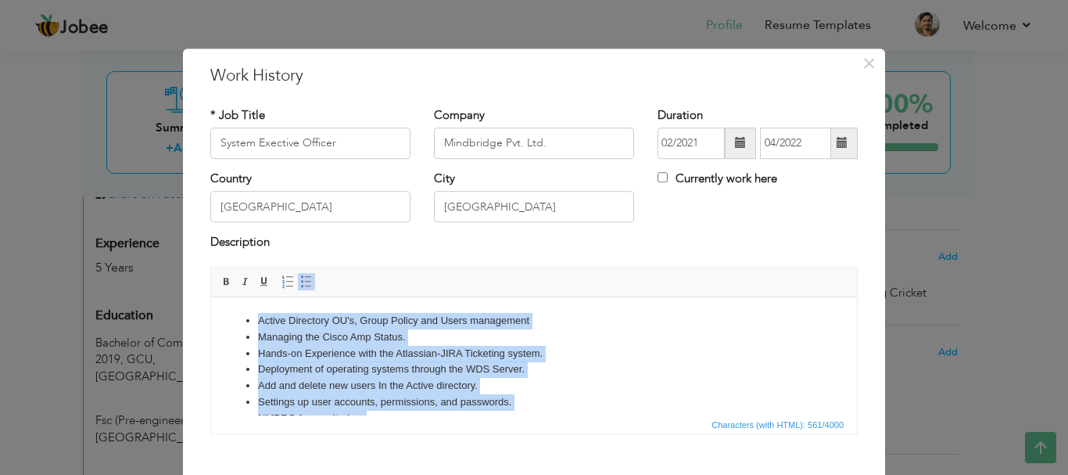
copy ul "Active Directory OU's, Group Policy and Users management Managing the Cisco Amp…"
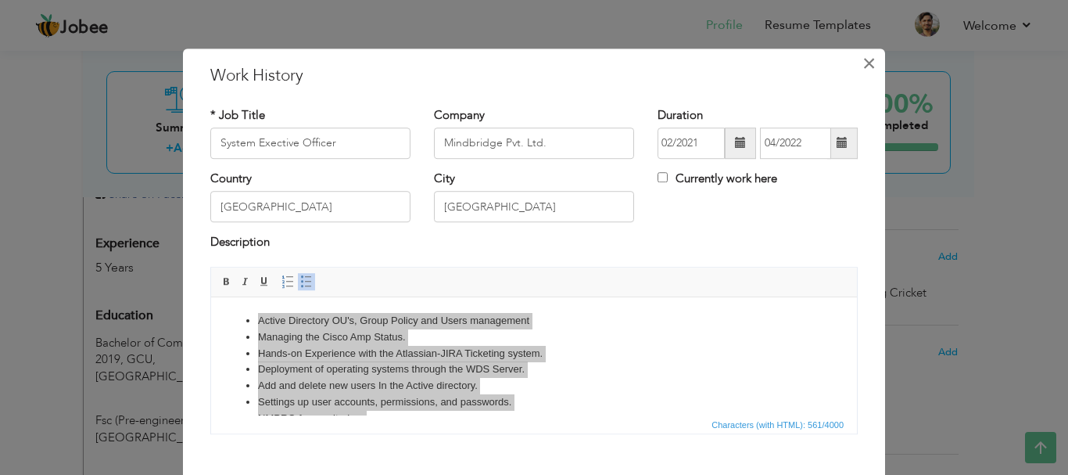
click at [863, 64] on span "×" at bounding box center [869, 63] width 13 height 28
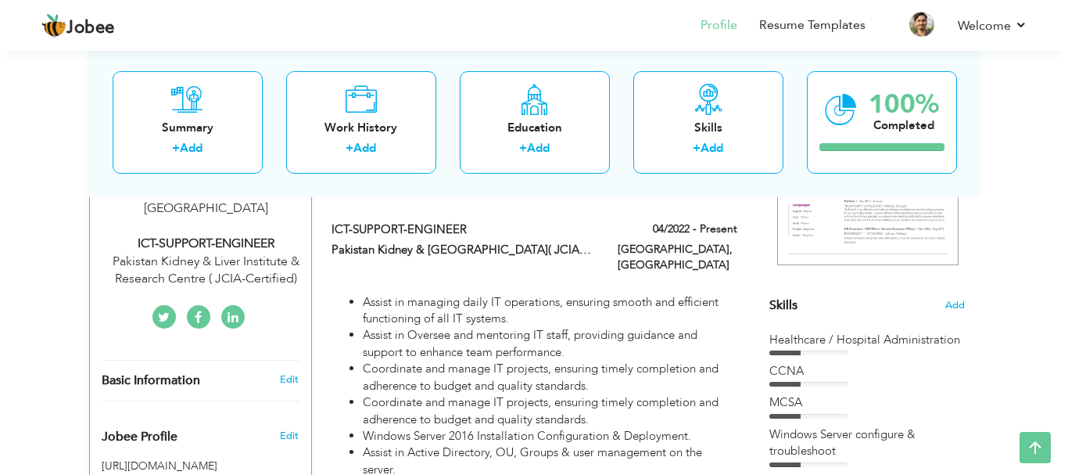
scroll to position [299, 0]
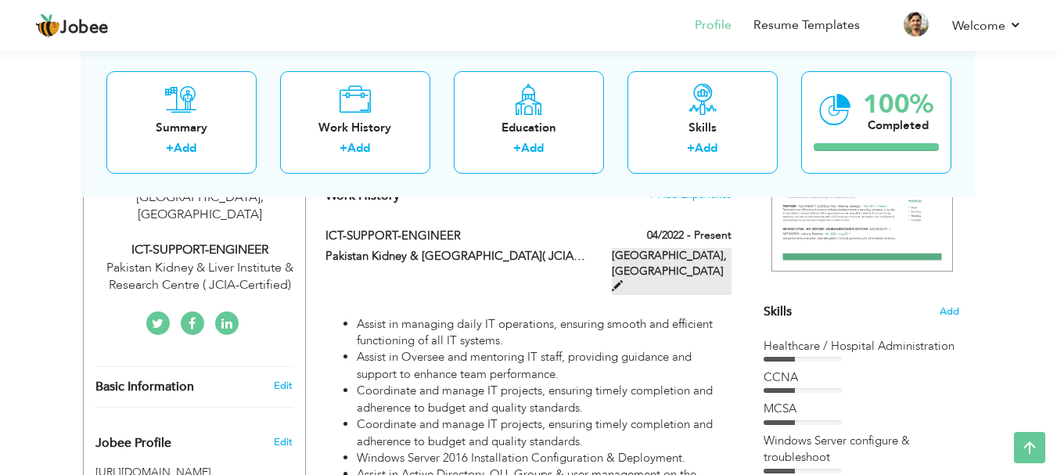
click at [623, 280] on span at bounding box center [617, 285] width 11 height 11
type input "ICT-SUPPORT-ENGINEER"
type input "Pakistan Kidney & Liver Institute & Research Centre( JCIA Certified )"
type input "04/2022"
checkbox input "true"
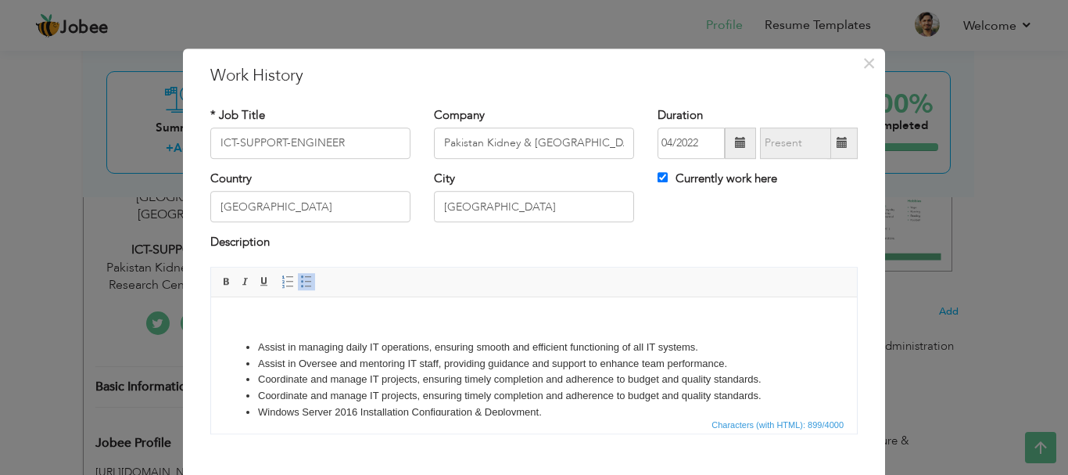
click at [580, 368] on li "Assist in Oversee and mentoring IT staff, providing guidance and support to enh…" at bounding box center [534, 363] width 552 height 16
click at [368, 141] on input "ICT-SUPPORT-ENGINEER" at bounding box center [310, 142] width 200 height 31
click at [490, 149] on input "Pakistan Kidney & Liver Institute & Research Centre( JCIA Certified )" at bounding box center [534, 142] width 200 height 31
click at [370, 352] on li "Assist in managing daily IT operations, ensuring smooth and efficient functioni…" at bounding box center [534, 347] width 552 height 16
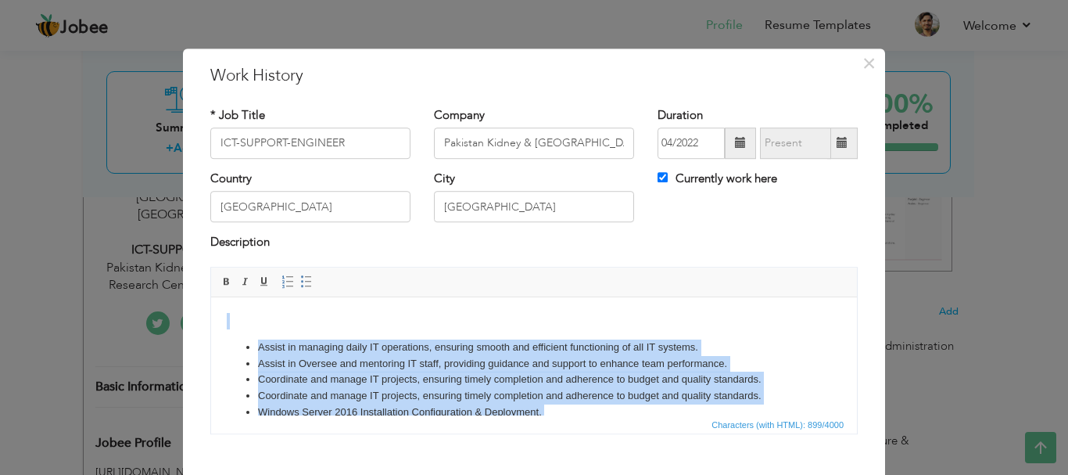
copy body "Assist in managing daily IT operations, ensuring smooth and efficient functioni…"
